Goal: Task Accomplishment & Management: Manage account settings

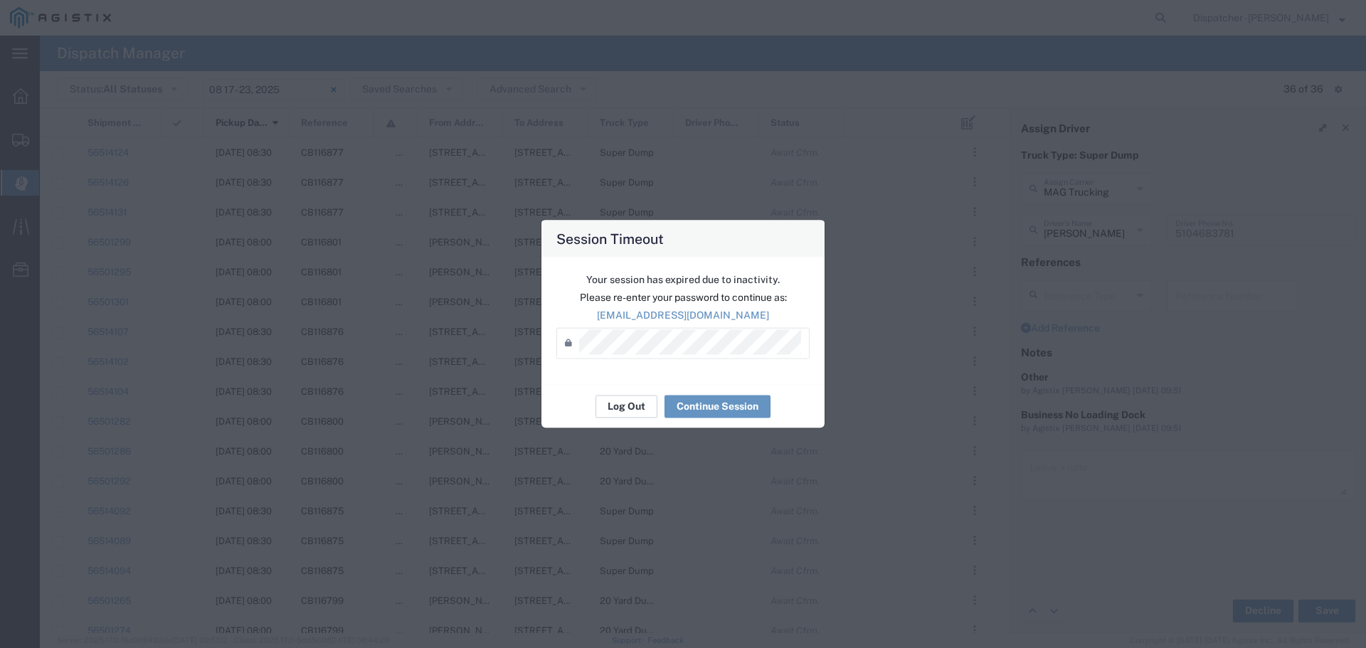
click at [622, 404] on button "Log Out" at bounding box center [626, 406] width 62 height 23
